Goal: Task Accomplishment & Management: Manage account settings

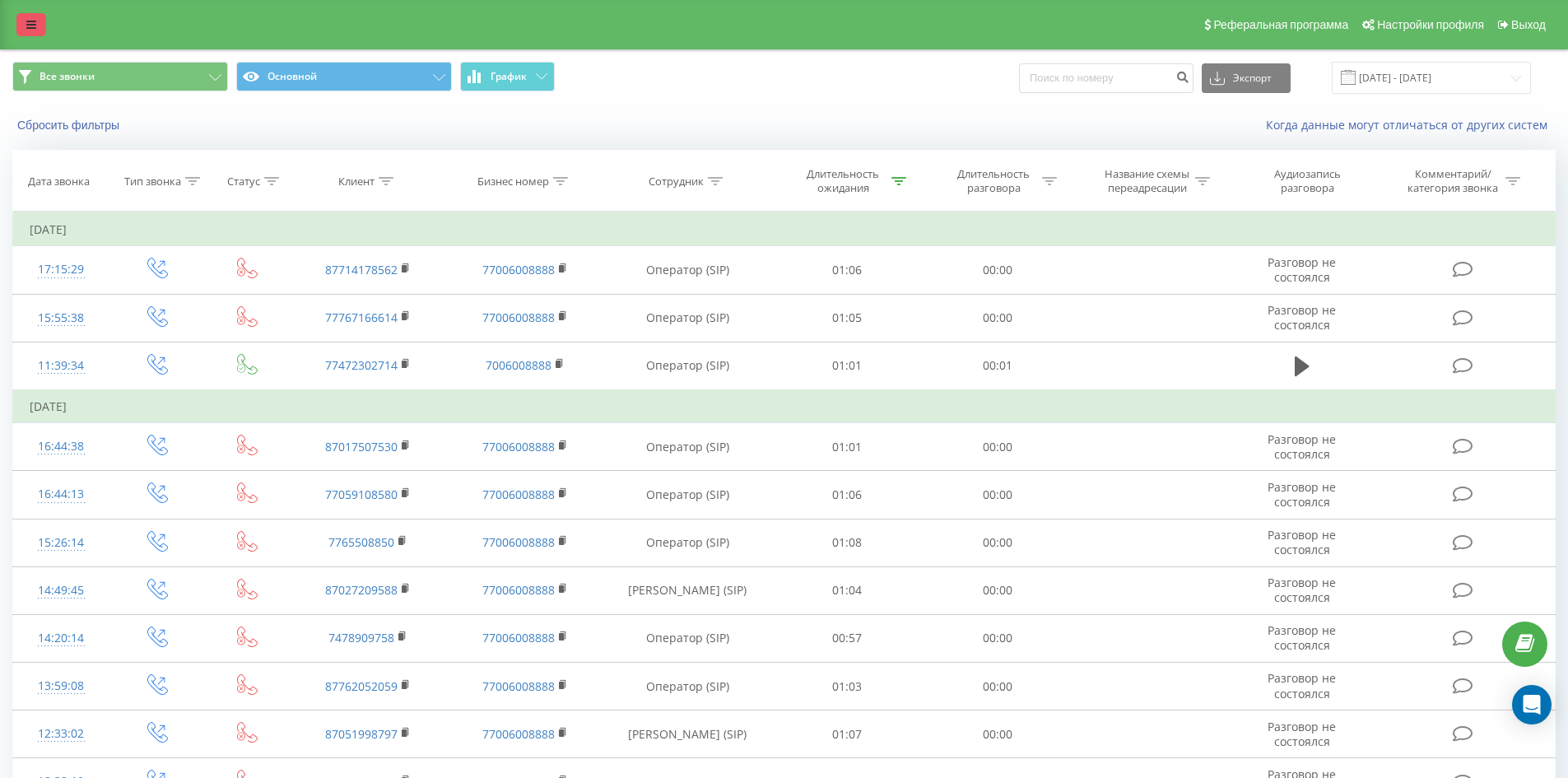
click at [37, 17] on link at bounding box center [30, 25] width 30 height 23
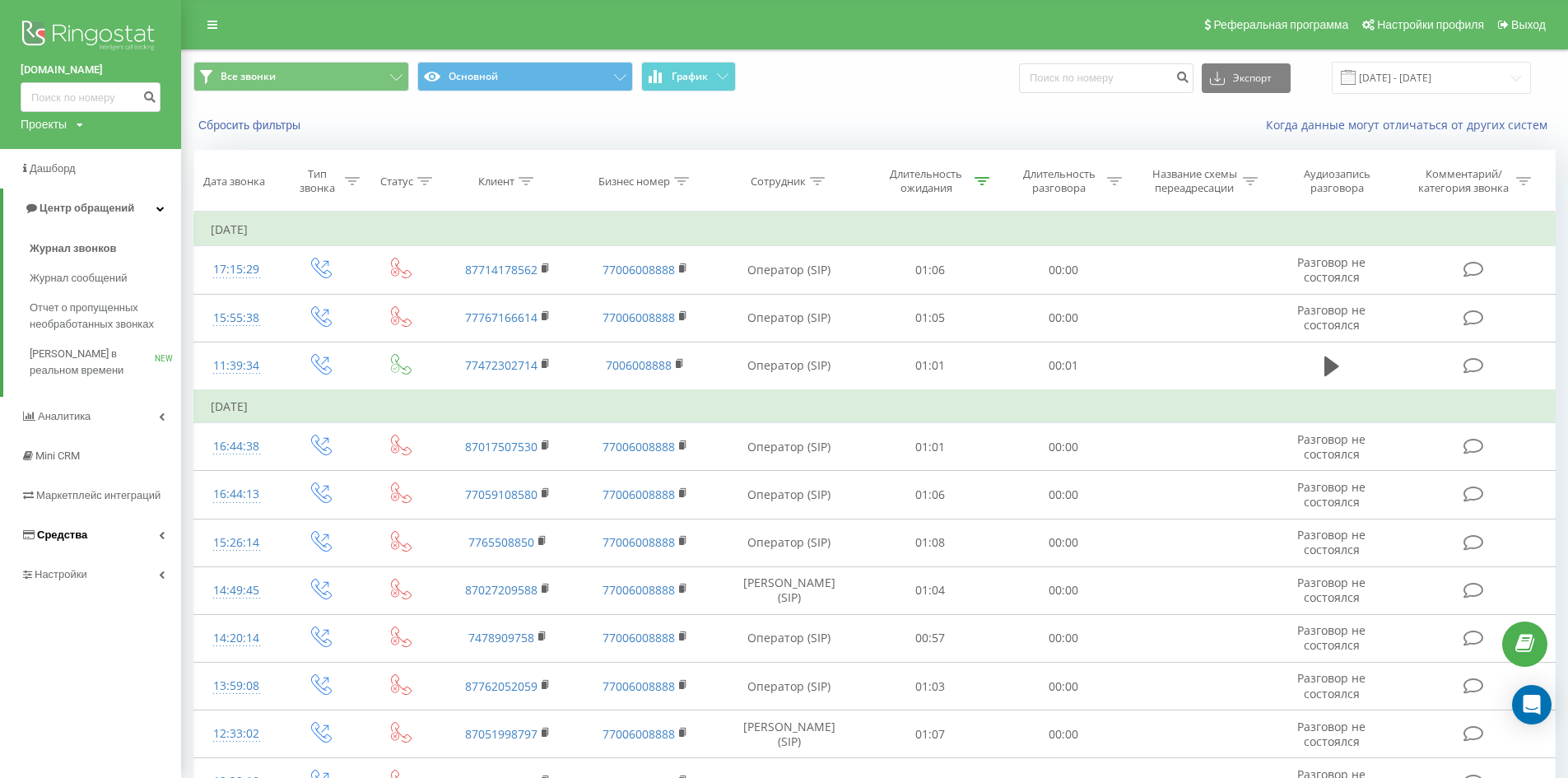
click at [102, 531] on link "Средства" at bounding box center [91, 535] width 181 height 40
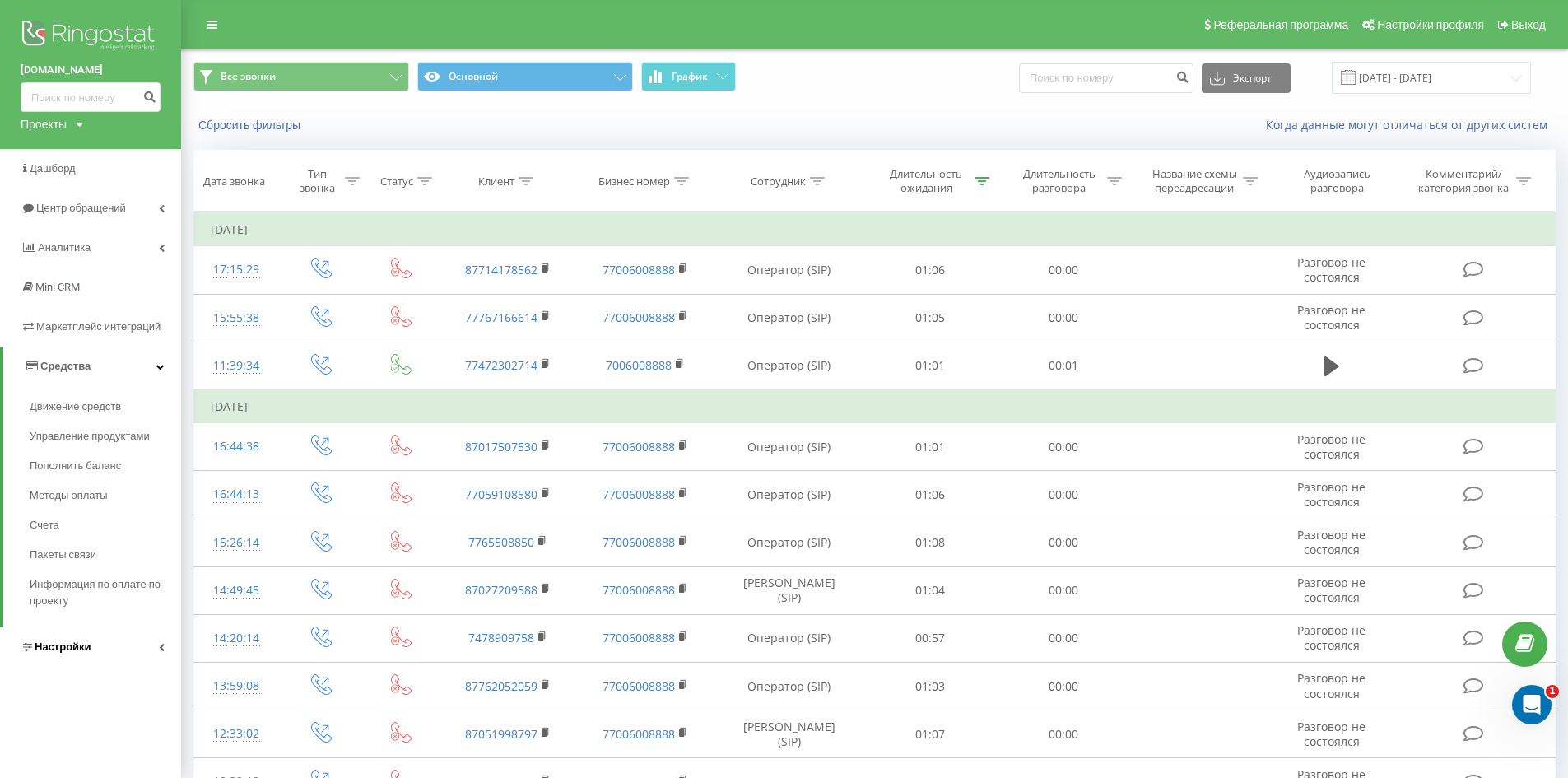
click at [125, 641] on link "Настройки" at bounding box center [91, 647] width 181 height 40
click at [114, 484] on span "Виртуальная АТС" at bounding box center [90, 485] width 94 height 16
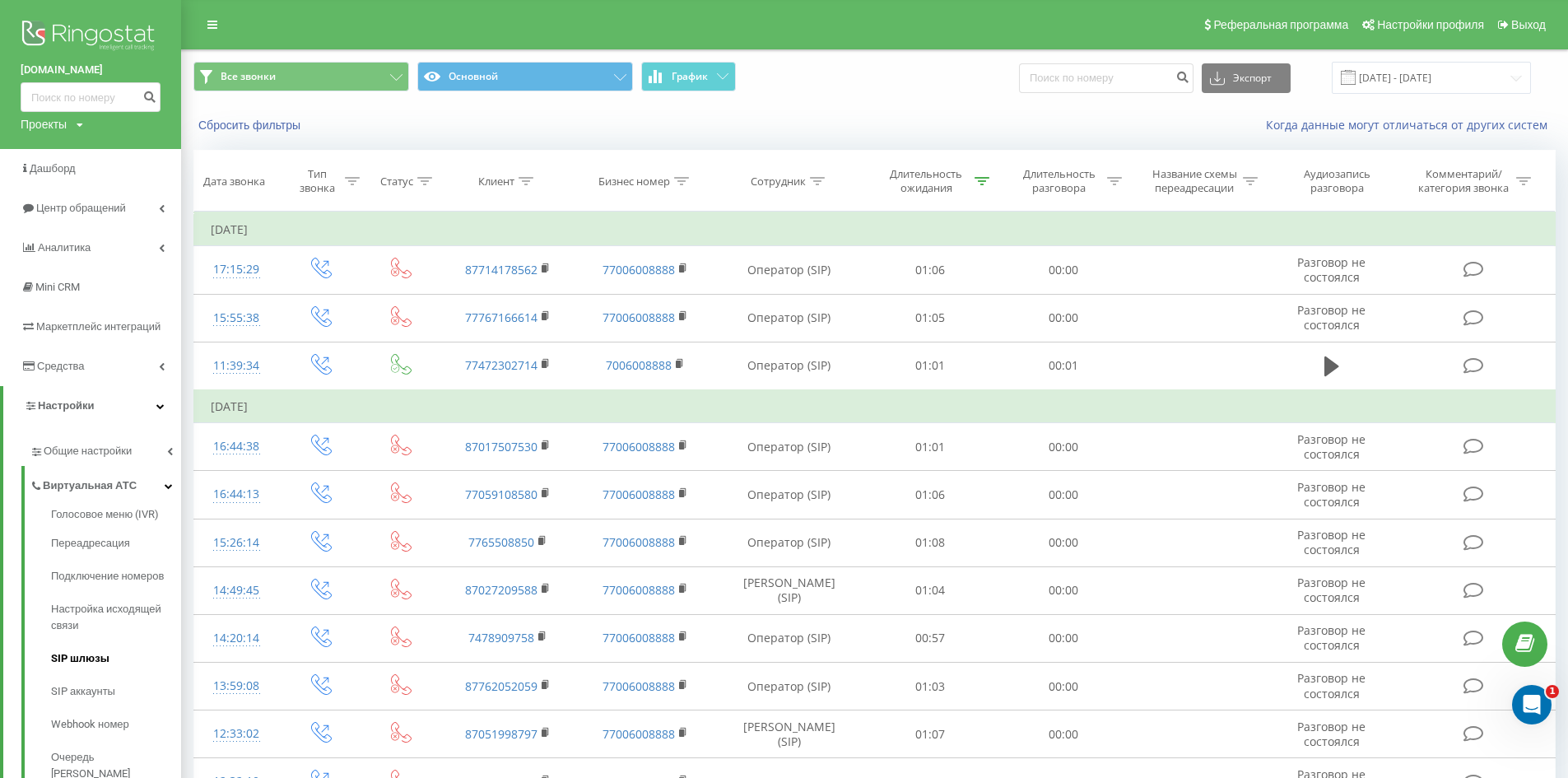
click at [118, 661] on link "SIP шлюзы" at bounding box center [116, 658] width 130 height 33
click at [113, 685] on span "SIP аккаунты" at bounding box center [85, 691] width 69 height 16
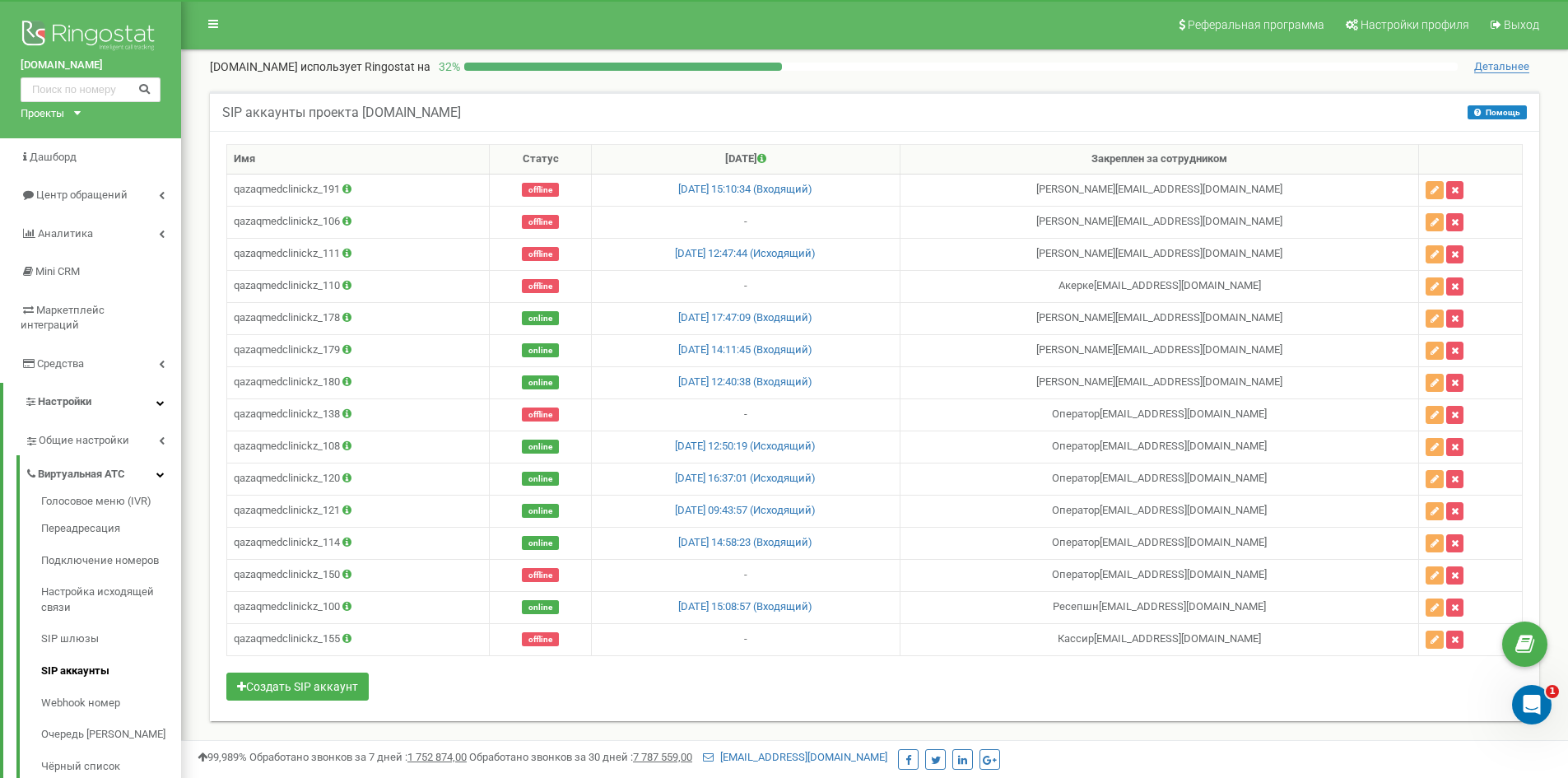
drag, startPoint x: 963, startPoint y: 254, endPoint x: 936, endPoint y: 686, distance: 432.8
click at [936, 686] on div "Имя Статус Последний звонок Закреплен за сотрудником qazaqmedclinickz_191 offli…" at bounding box center [875, 424] width 1297 height 560
click at [1439, 223] on icon "button" at bounding box center [1435, 223] width 8 height 10
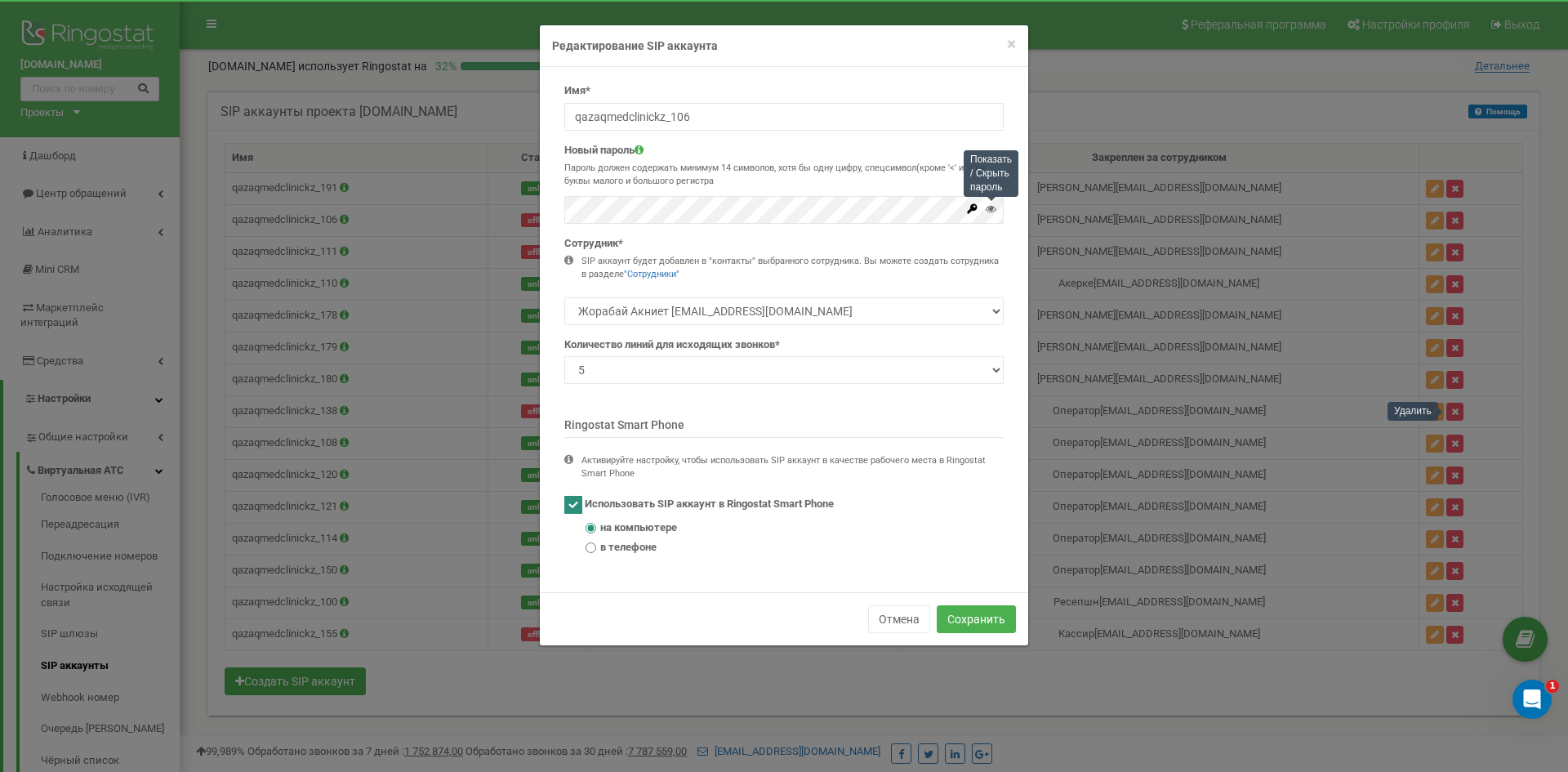
click at [992, 213] on icon at bounding box center [991, 208] width 11 height 11
click at [424, 179] on div "× Close Редактирование SIP аккаунта Имя* qazaqmedclinickz_106 Новый пароль Паро…" at bounding box center [784, 386] width 1568 height 772
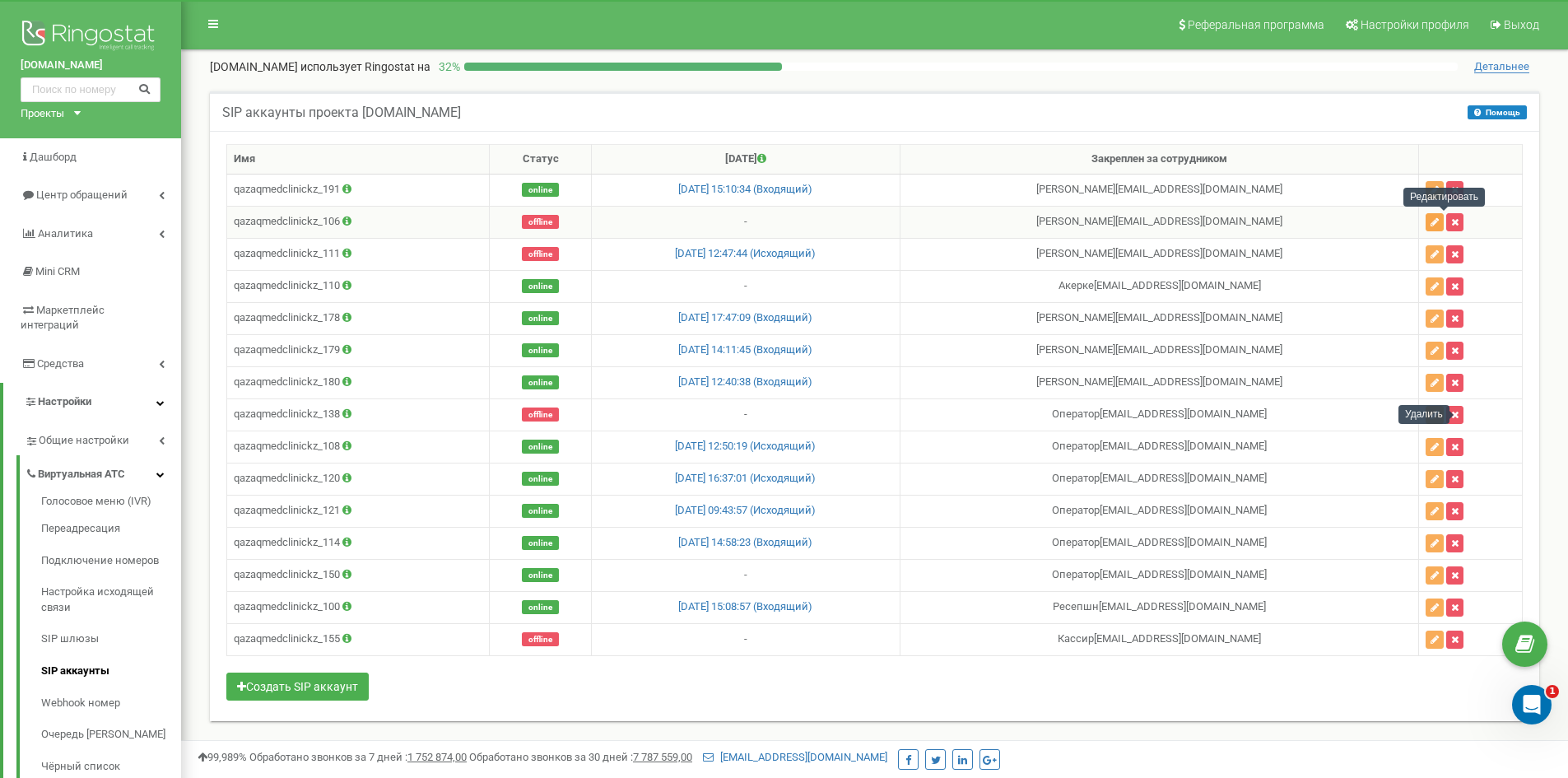
click at [1439, 223] on icon "button" at bounding box center [1435, 223] width 8 height 10
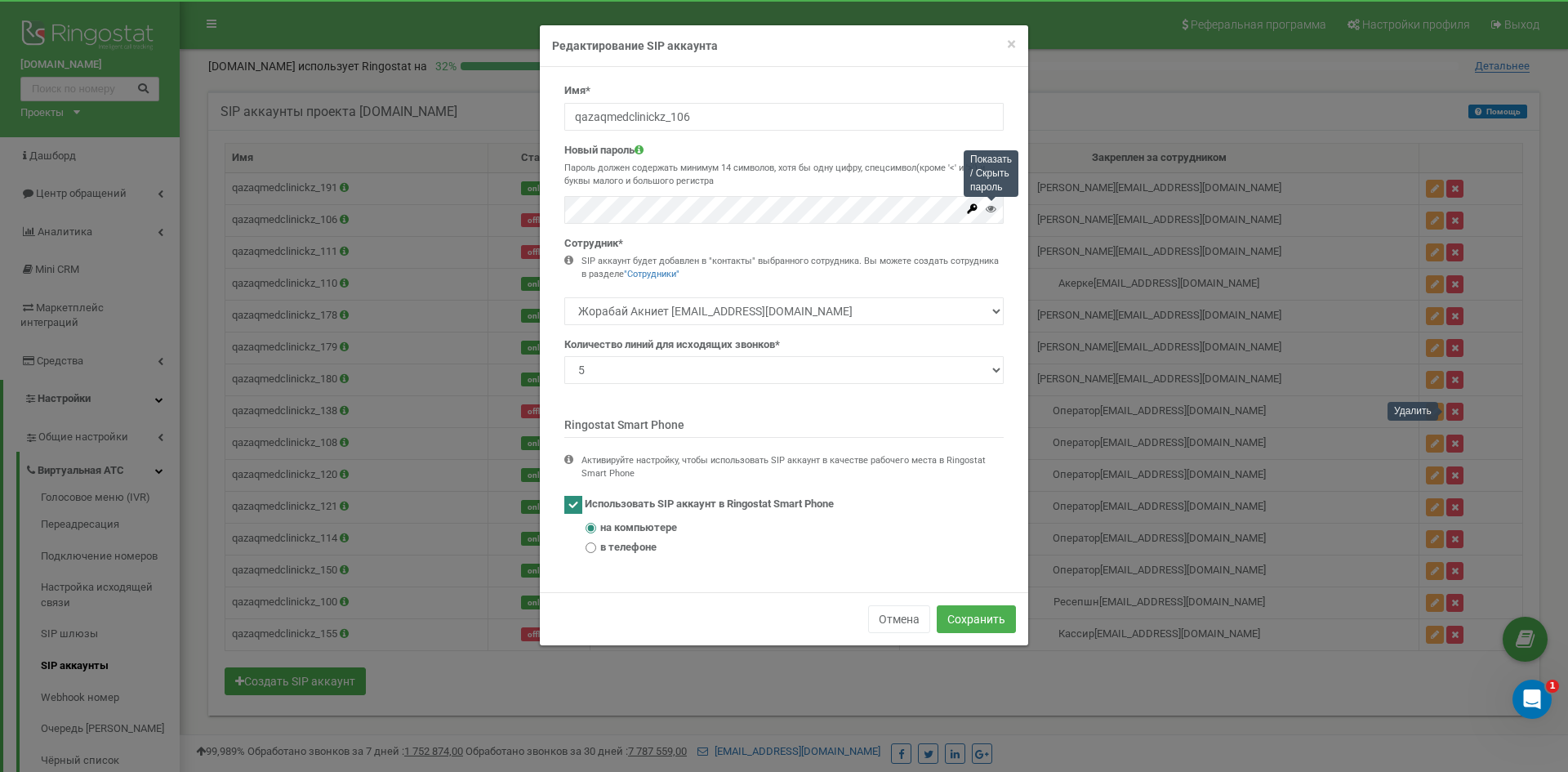
click at [989, 207] on icon at bounding box center [991, 208] width 11 height 11
click at [987, 625] on button "Сохранить" at bounding box center [976, 619] width 79 height 28
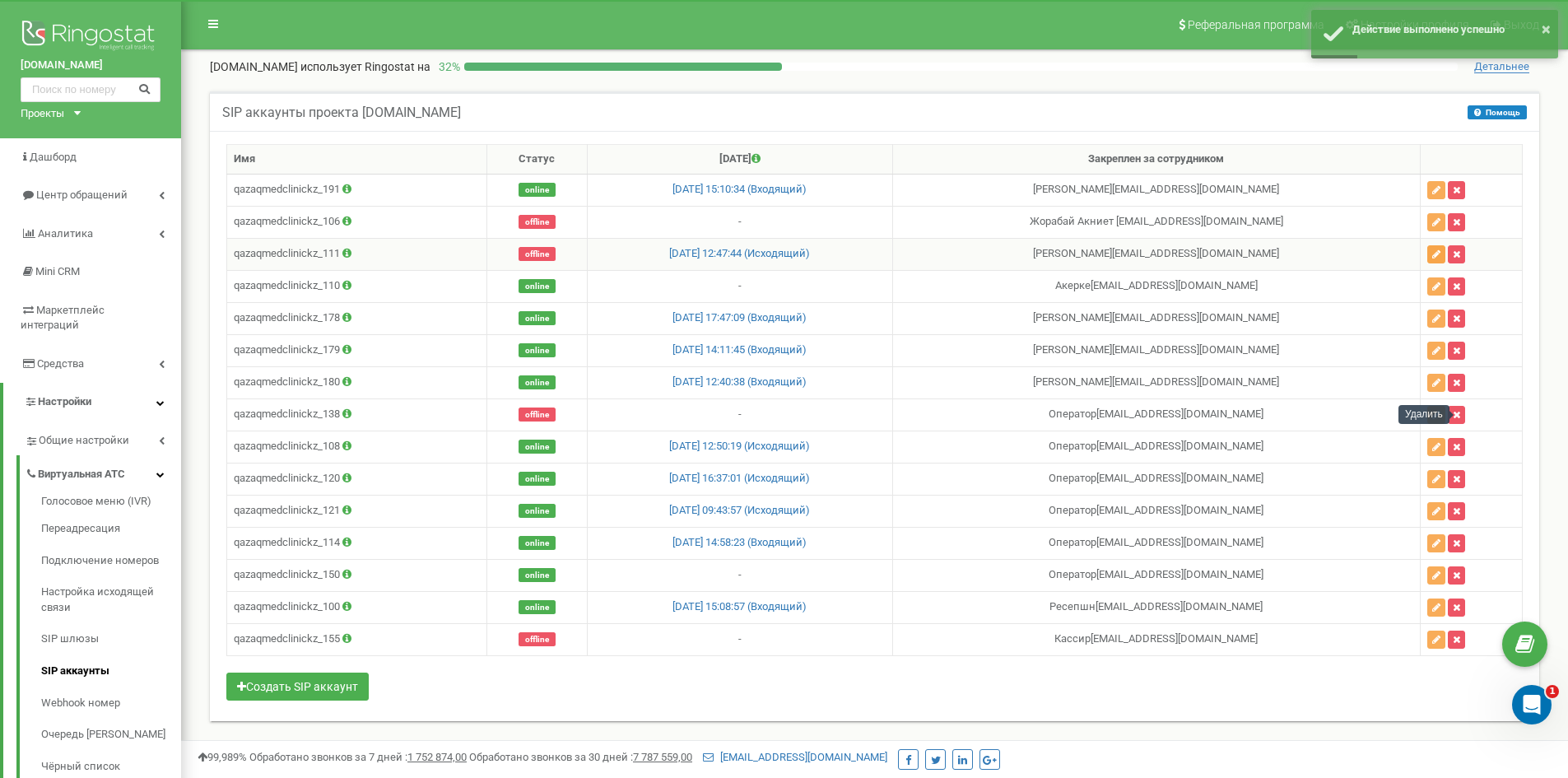
click at [1441, 258] on icon "button" at bounding box center [1437, 255] width 8 height 10
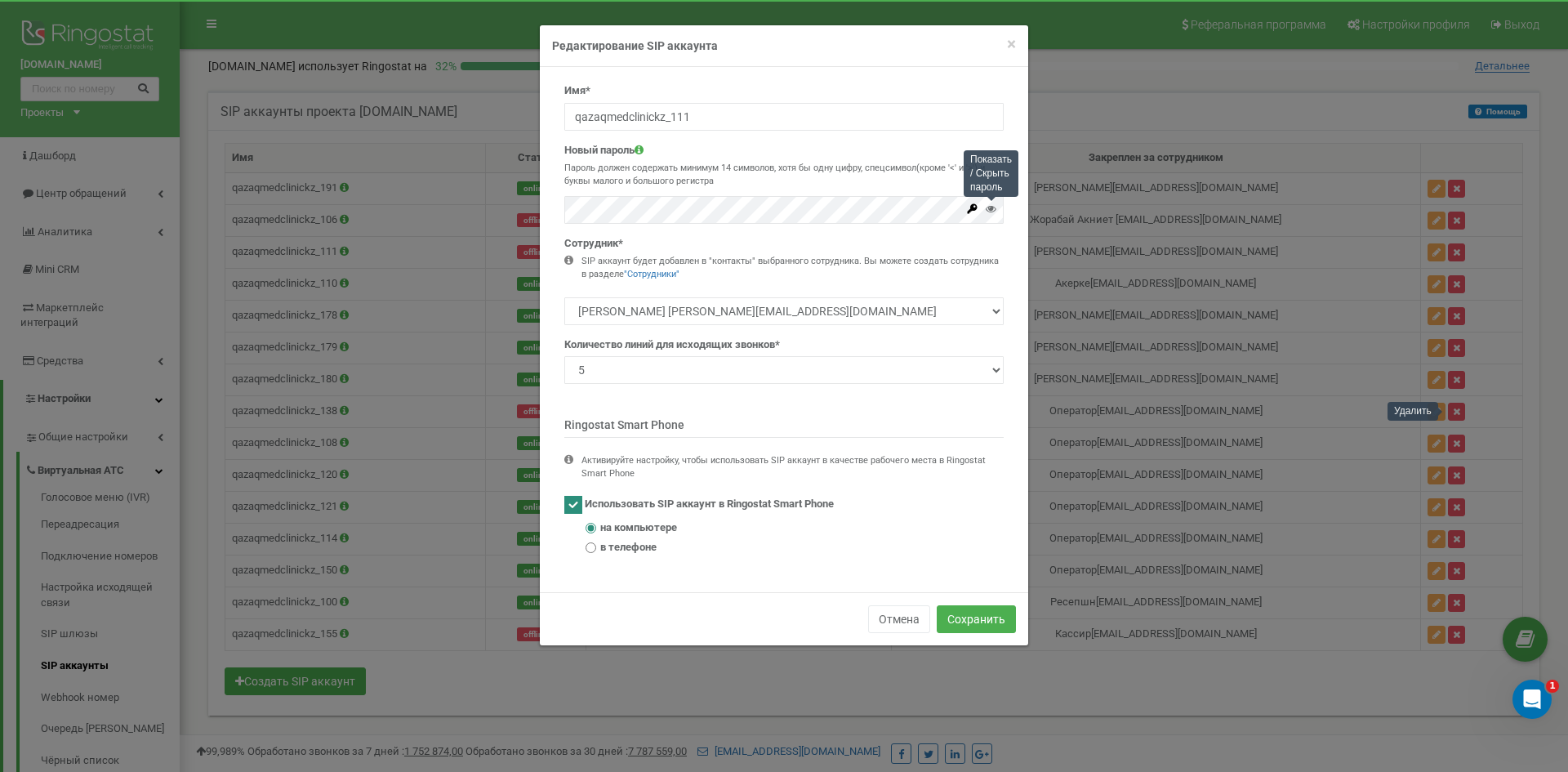
click at [989, 208] on icon at bounding box center [991, 208] width 11 height 11
click at [956, 615] on button "Сохранить" at bounding box center [976, 619] width 79 height 28
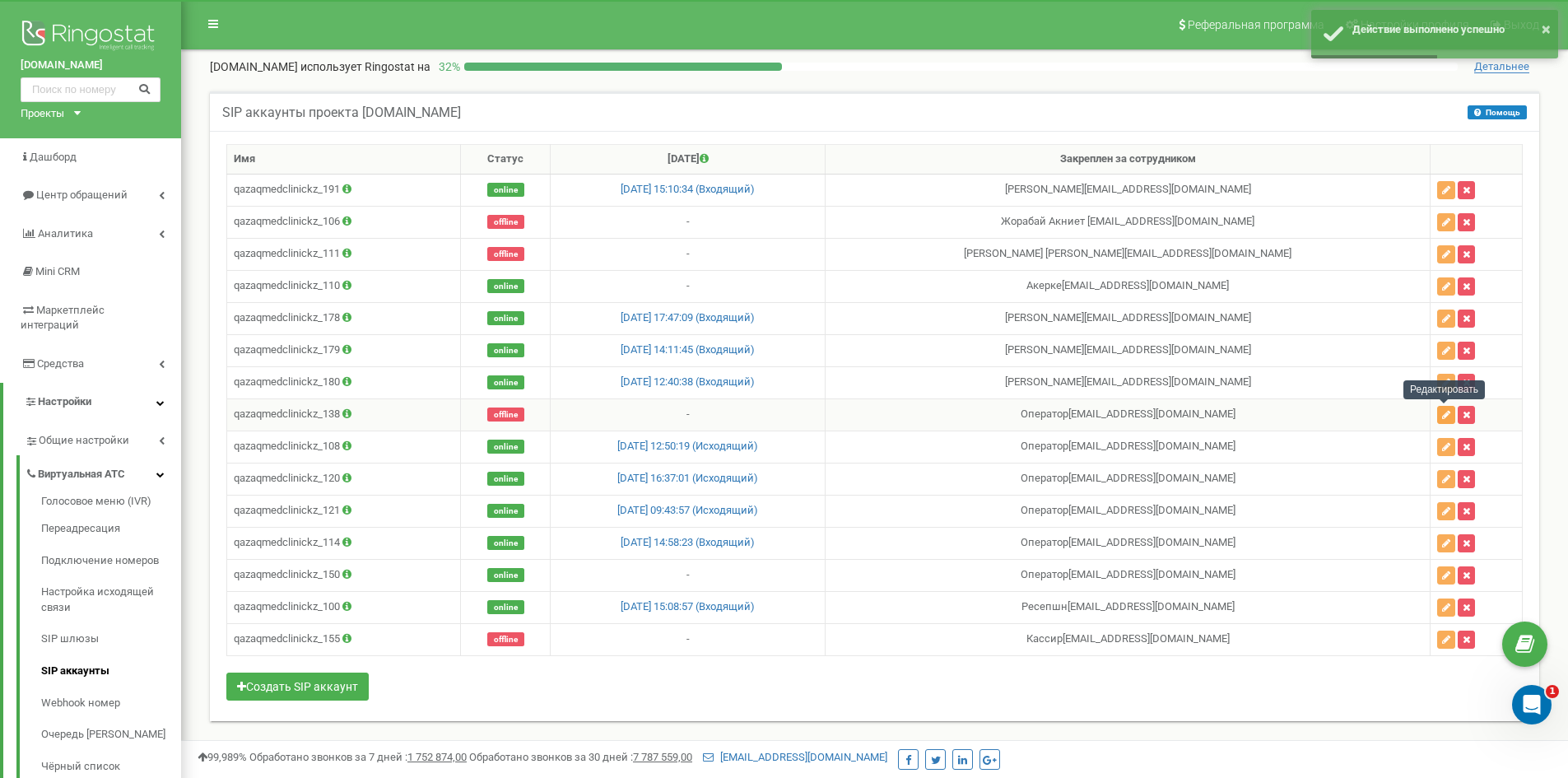
click at [1443, 418] on icon "button" at bounding box center [1447, 415] width 8 height 10
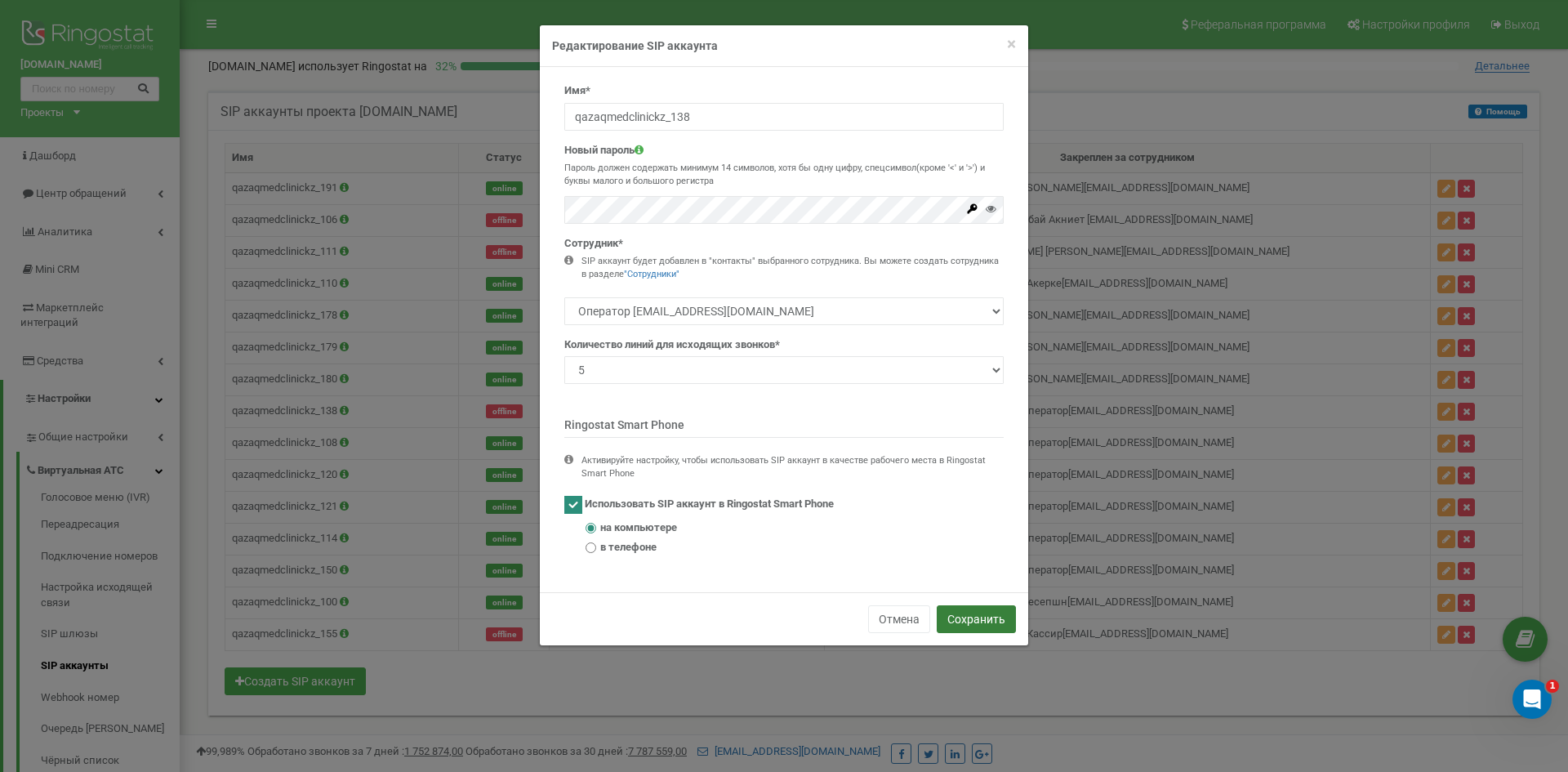
click at [994, 608] on button "Сохранить" at bounding box center [976, 619] width 79 height 28
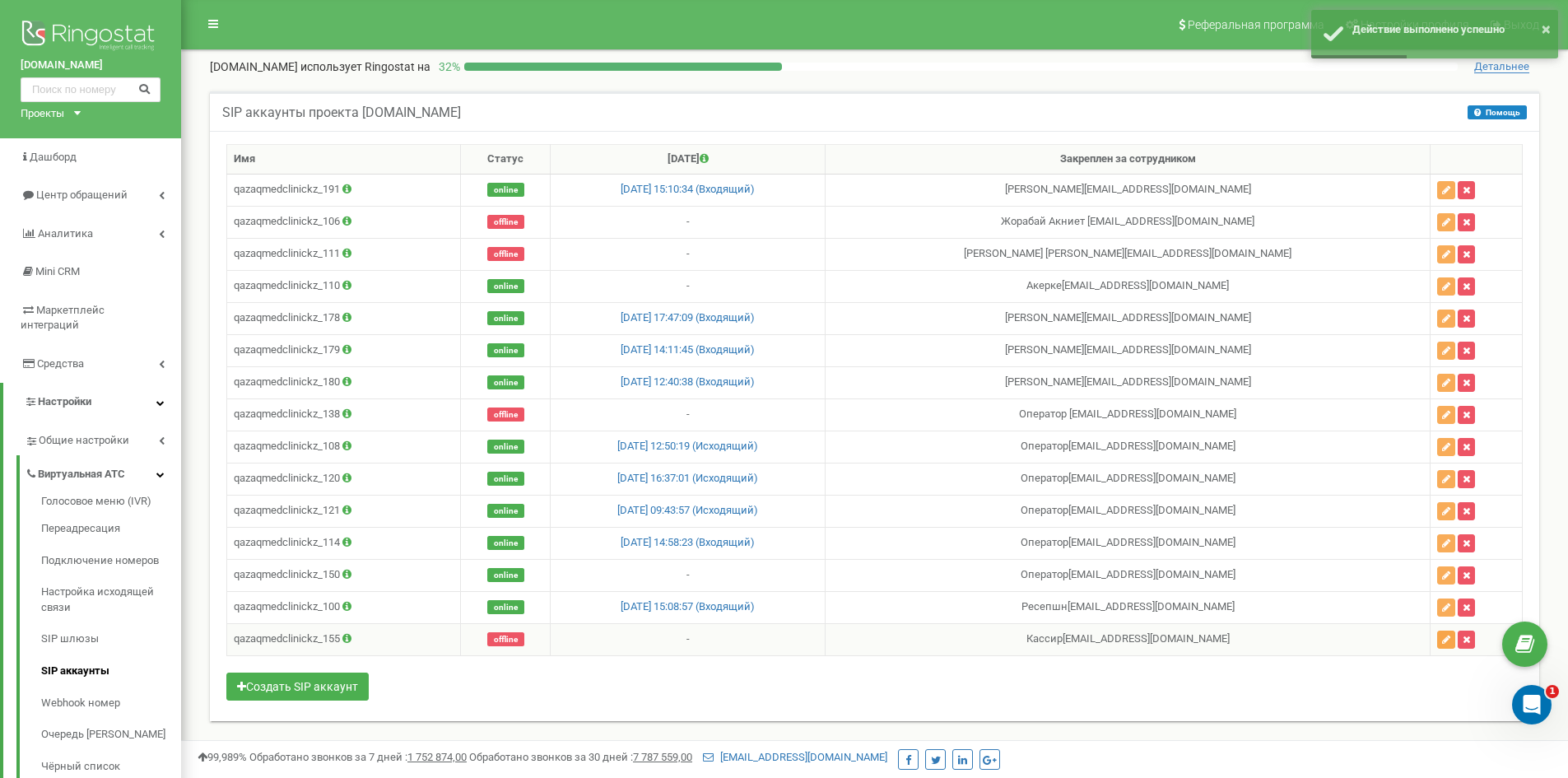
click at [1447, 637] on icon "button" at bounding box center [1447, 640] width 8 height 10
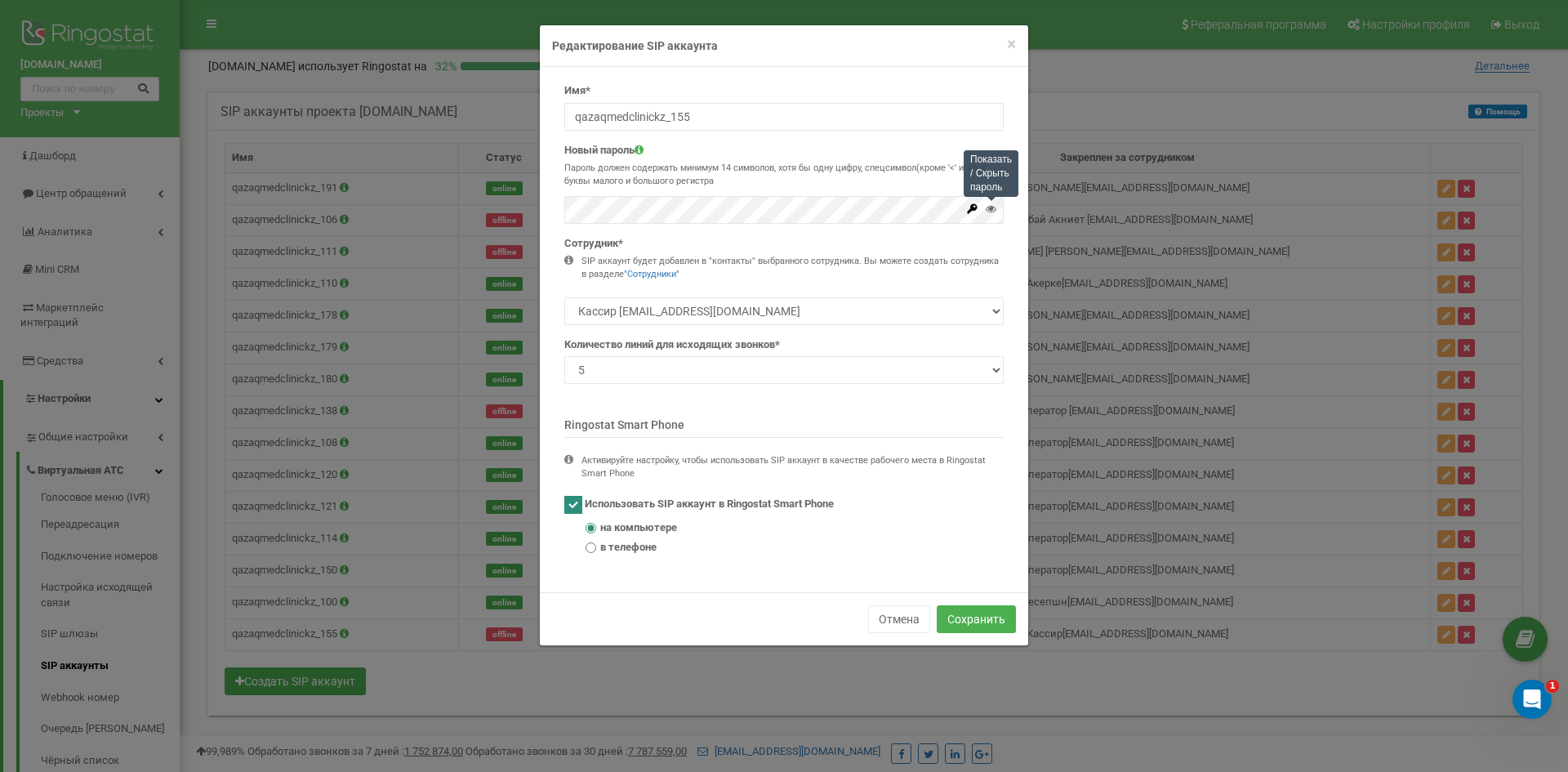
click at [989, 203] on icon at bounding box center [991, 208] width 11 height 11
click at [984, 625] on button "Сохранить" at bounding box center [976, 619] width 79 height 28
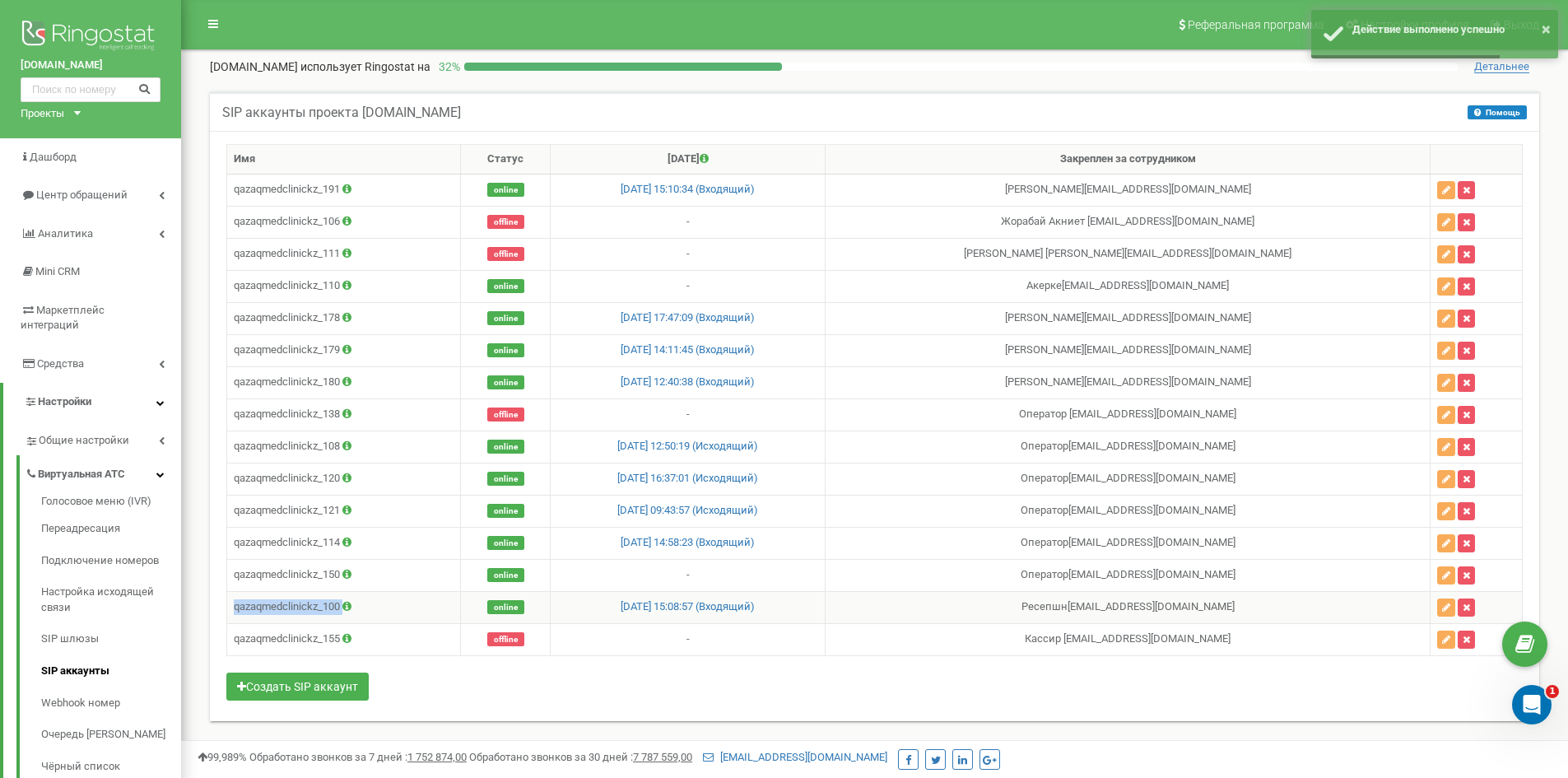
drag, startPoint x: 369, startPoint y: 612, endPoint x: 227, endPoint y: 607, distance: 142.1
click at [227, 607] on td "qazaqmedclinickz_100" at bounding box center [344, 607] width 234 height 32
copy td "qazaqmedclinickz_100"
click at [93, 719] on link "Очередь [PERSON_NAME]" at bounding box center [111, 735] width 140 height 32
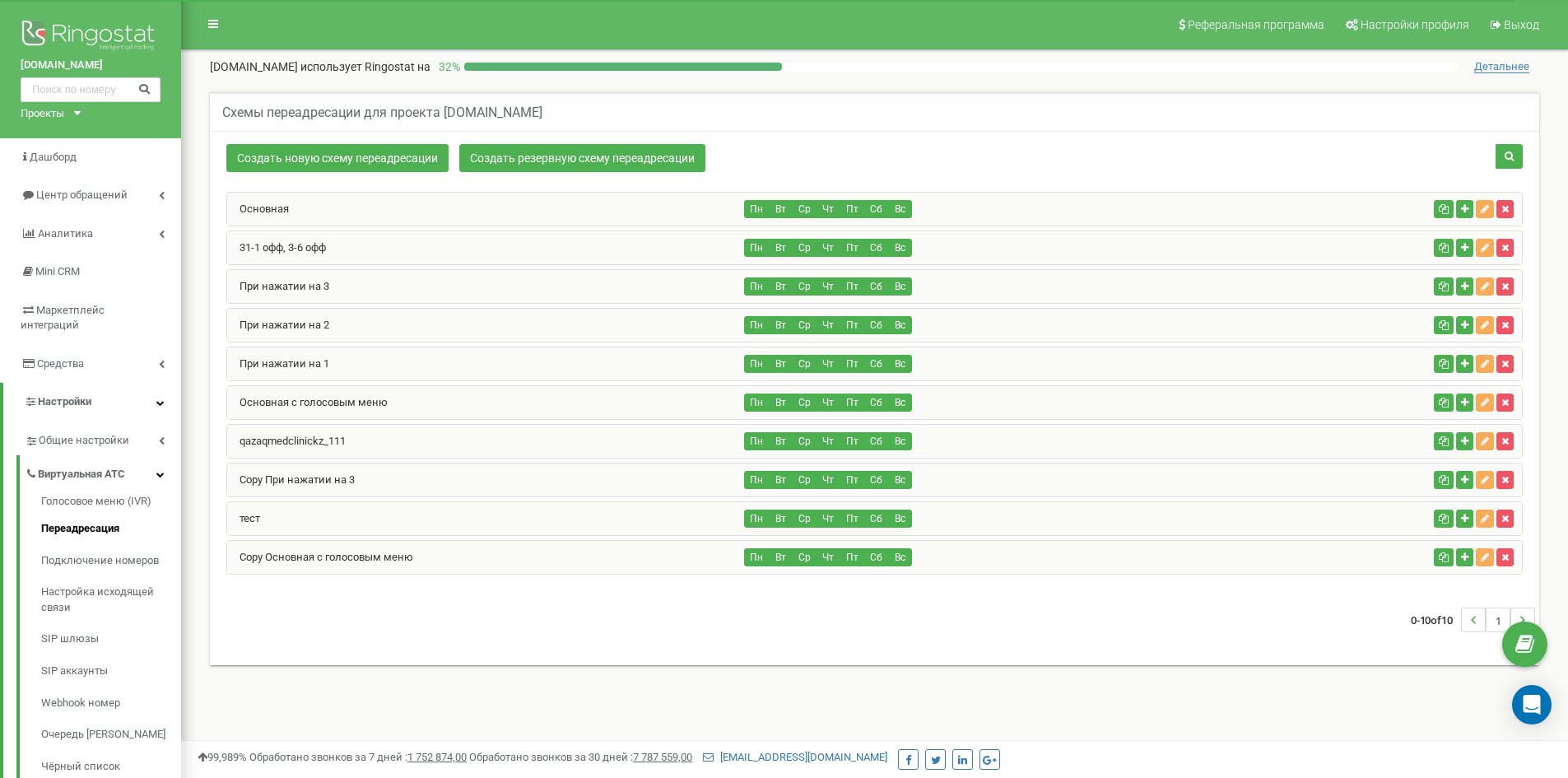
click at [371, 248] on div "31-1 офф, 3-6 офф" at bounding box center [486, 247] width 518 height 33
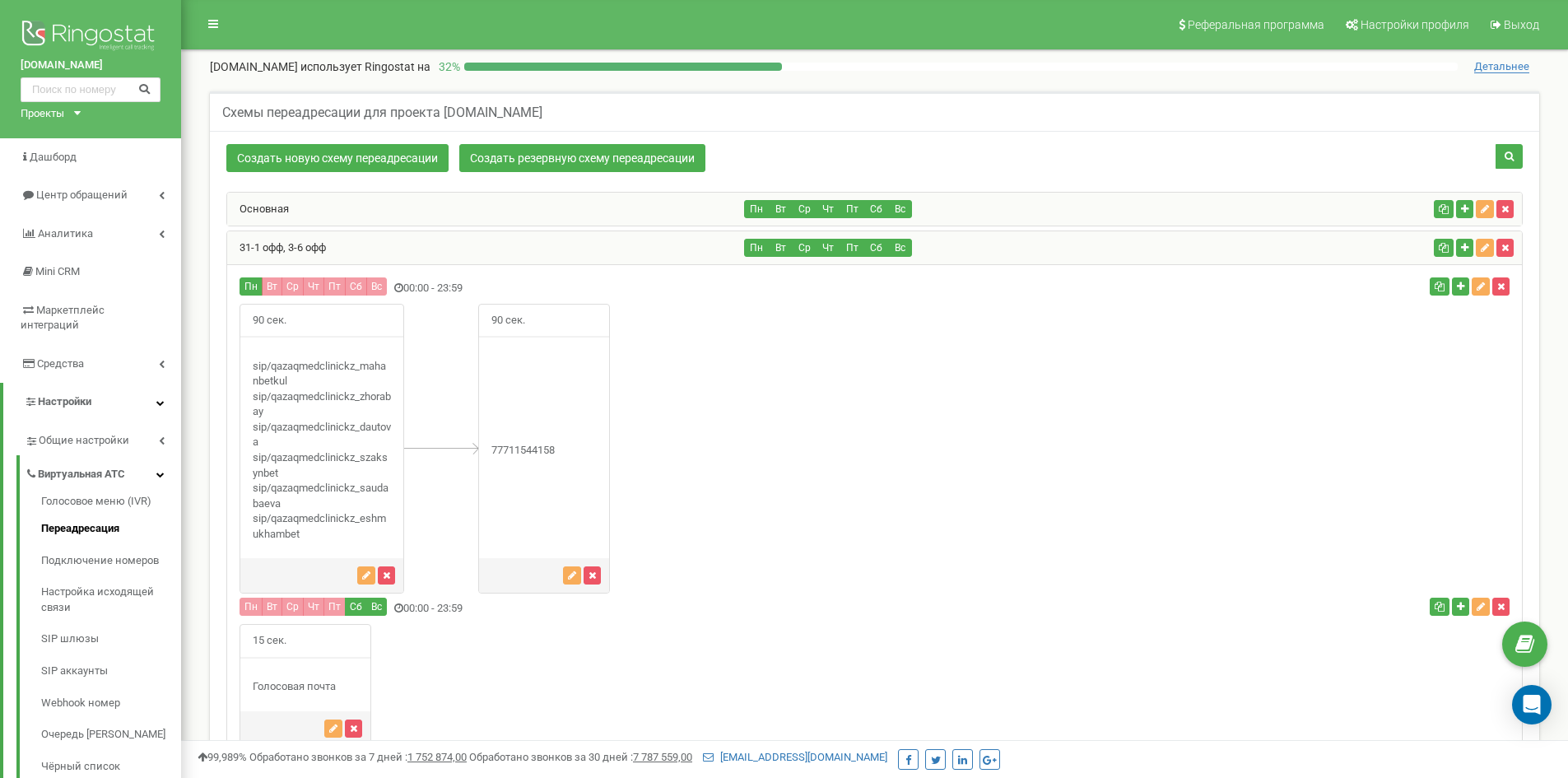
click at [390, 243] on div "31-1 офф, 3-6 офф" at bounding box center [486, 247] width 518 height 33
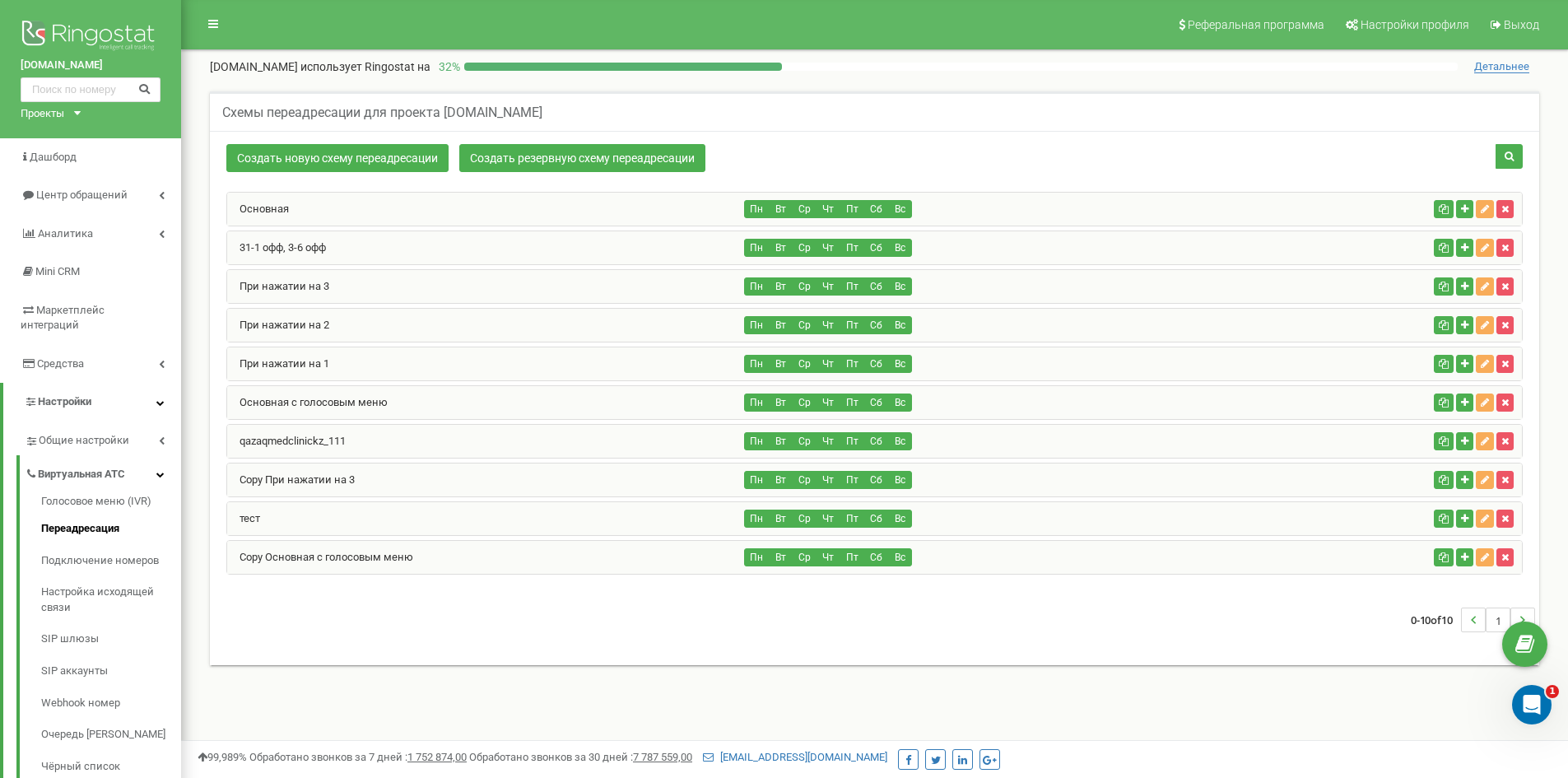
click at [344, 380] on div "При нажатии на 1 Пн Вт Ср Чт Пт Сб Вс" at bounding box center [875, 363] width 1297 height 35
click at [343, 376] on div "При нажатии на 1" at bounding box center [486, 363] width 518 height 33
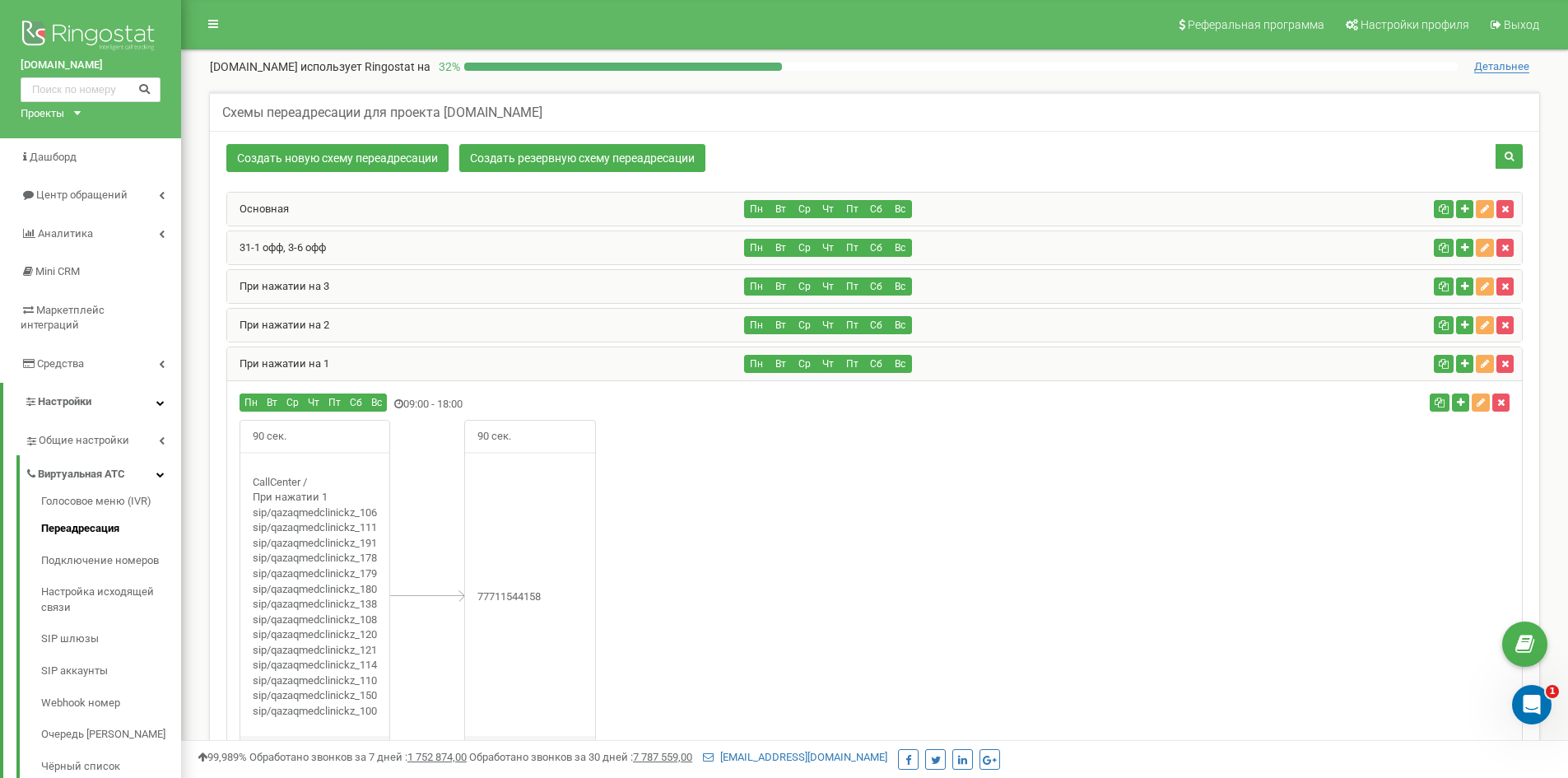
click at [336, 317] on div "При нажатии на 2" at bounding box center [486, 325] width 518 height 33
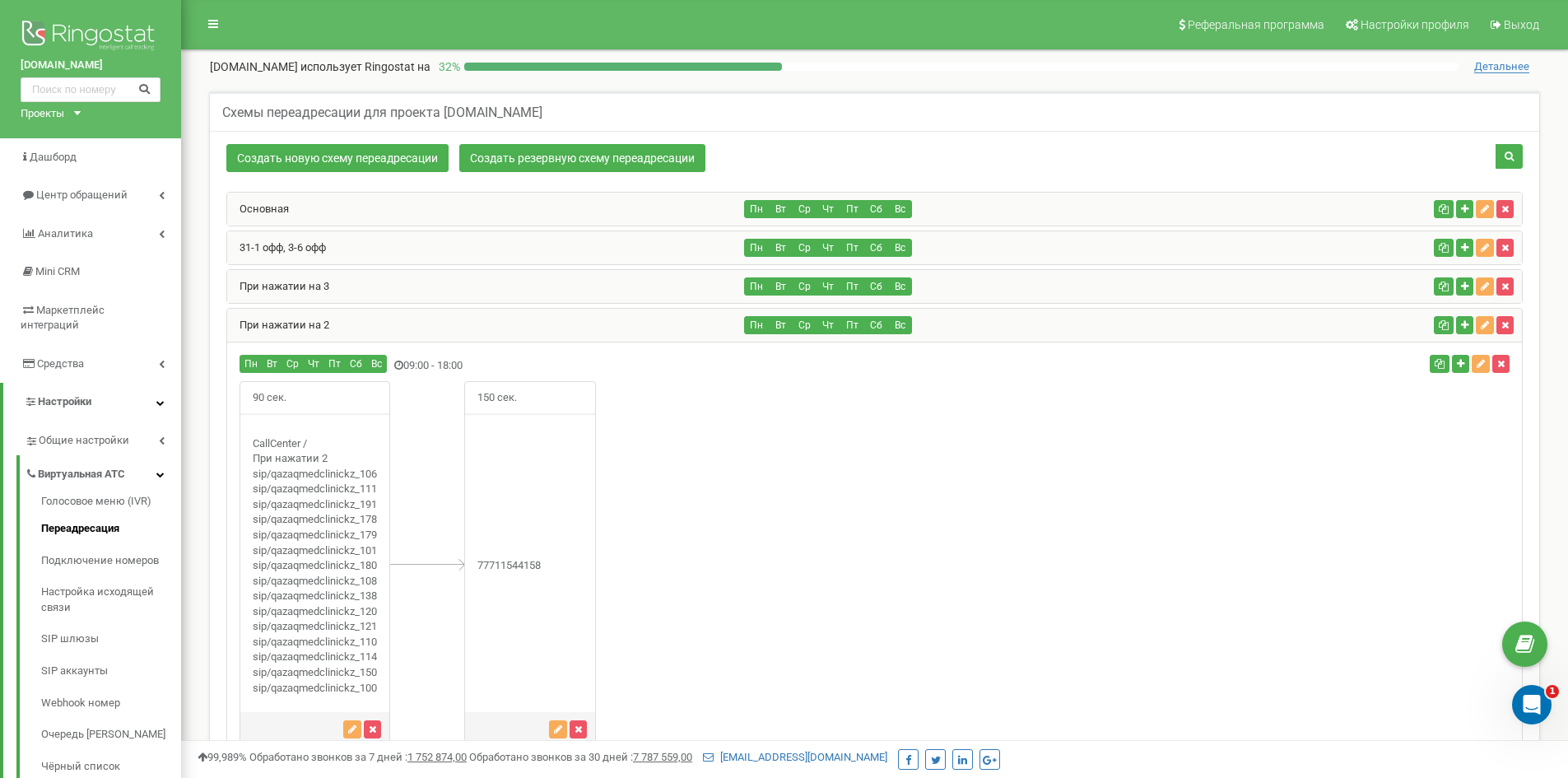
click at [348, 295] on div "При нажатии на 3" at bounding box center [486, 286] width 518 height 33
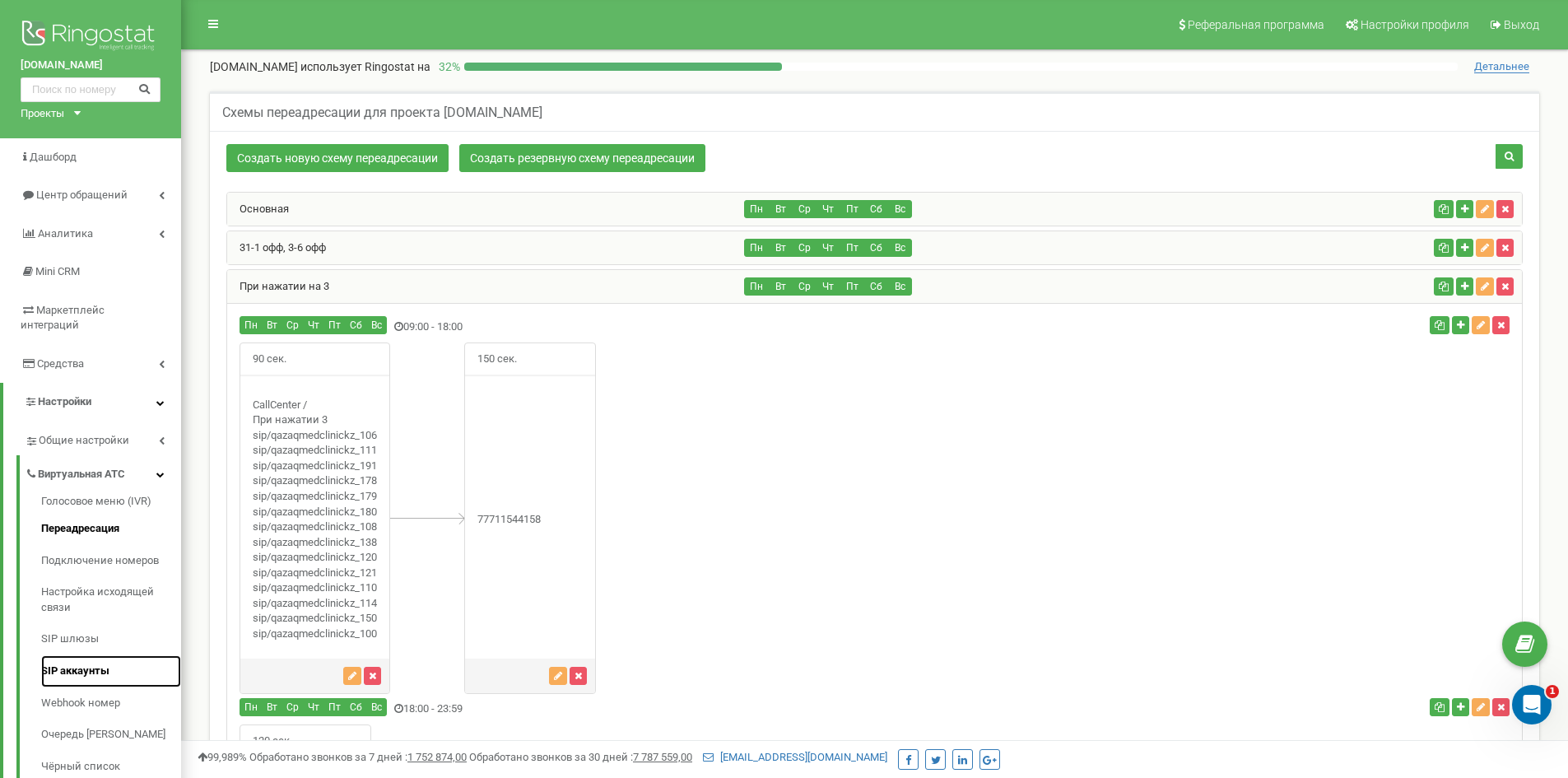
click at [92, 655] on link "SIP аккаунты" at bounding box center [111, 671] width 140 height 32
